Goal: Transaction & Acquisition: Download file/media

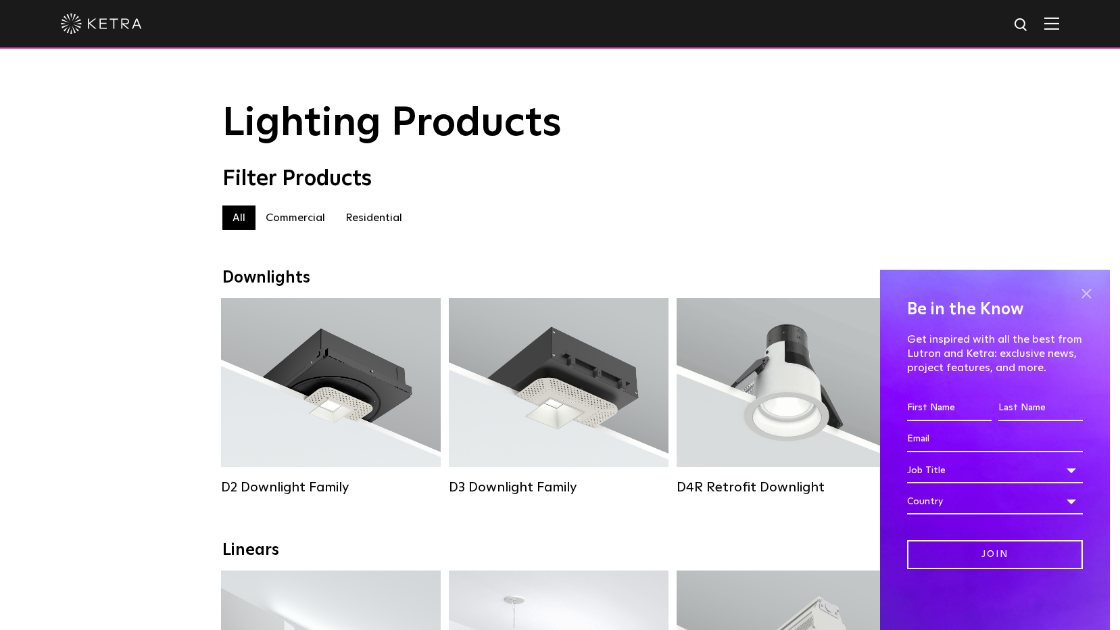
click at [1087, 293] on span at bounding box center [1086, 293] width 20 height 20
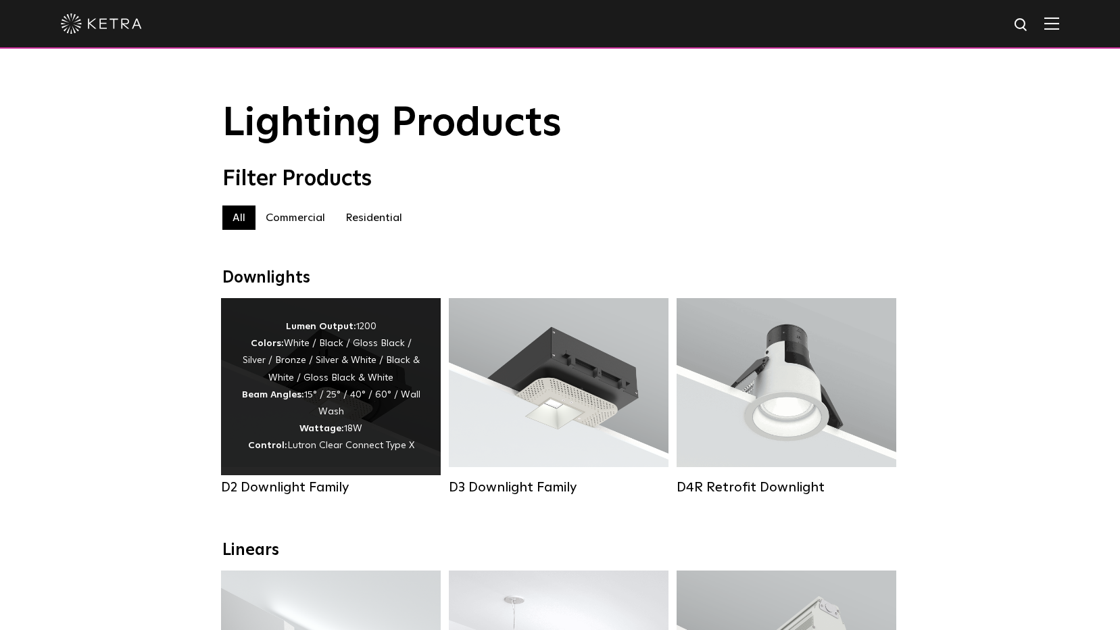
click at [382, 427] on div "Lumen Output: 1200 Colors: White / Black / Gloss Black / Silver / Bronze / Silv…" at bounding box center [330, 386] width 179 height 137
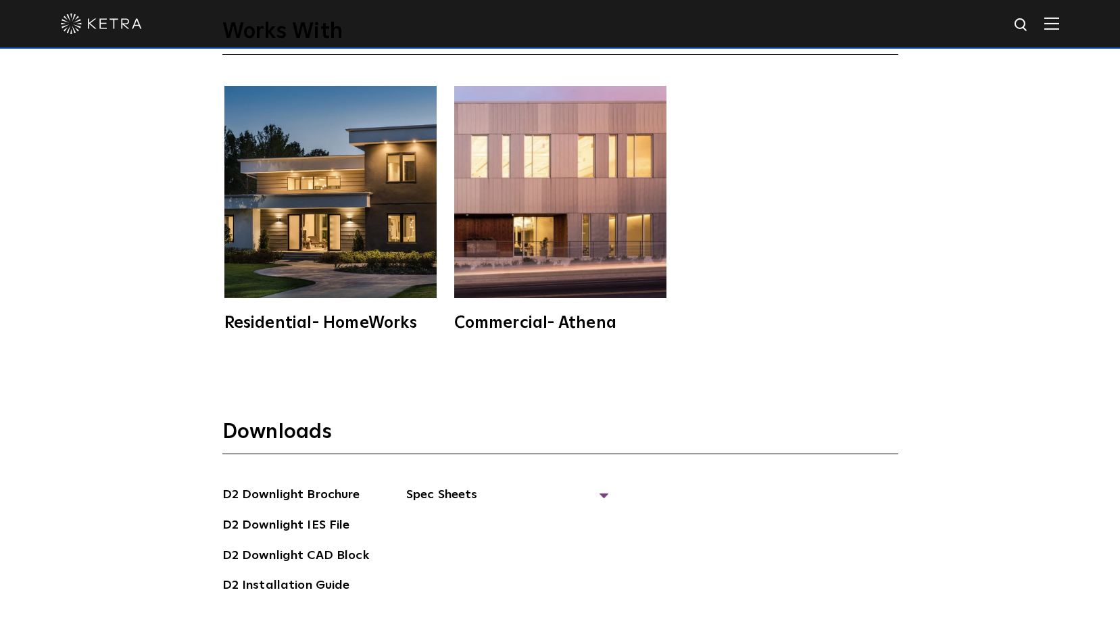
scroll to position [3582, 0]
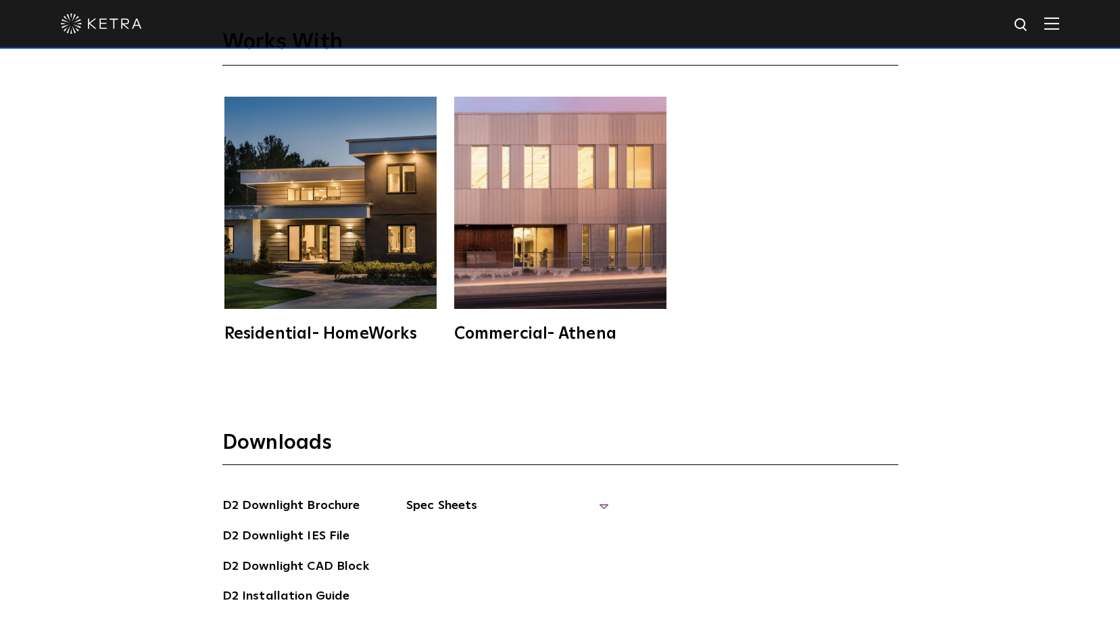
click at [457, 496] on span "Spec Sheets" at bounding box center [507, 511] width 203 height 30
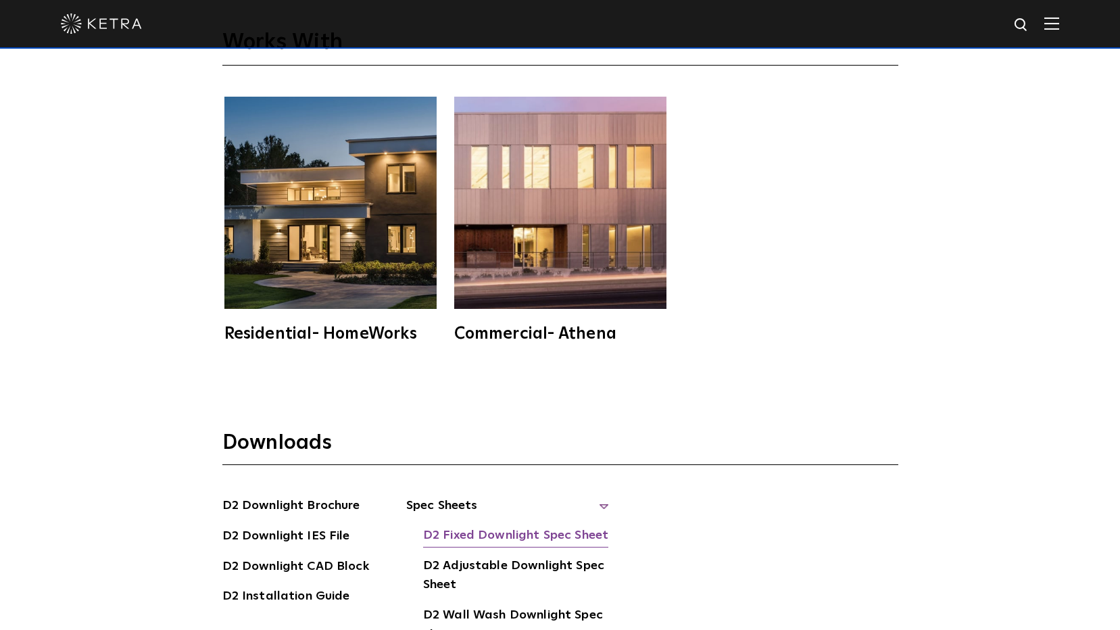
click at [441, 526] on link "D2 Fixed Downlight Spec Sheet" at bounding box center [515, 537] width 185 height 22
